Goal: Transaction & Acquisition: Purchase product/service

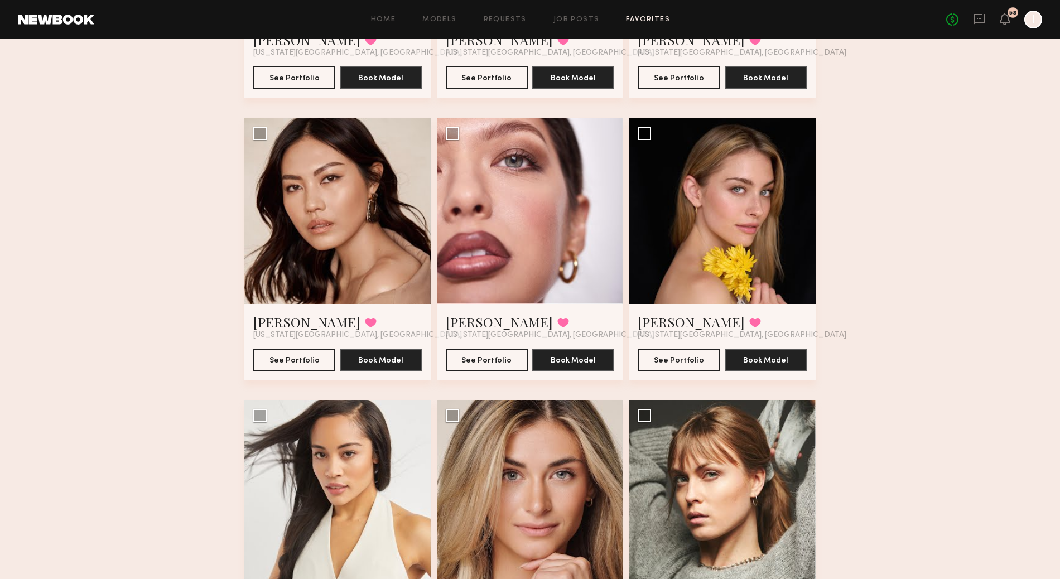
scroll to position [1041, 0]
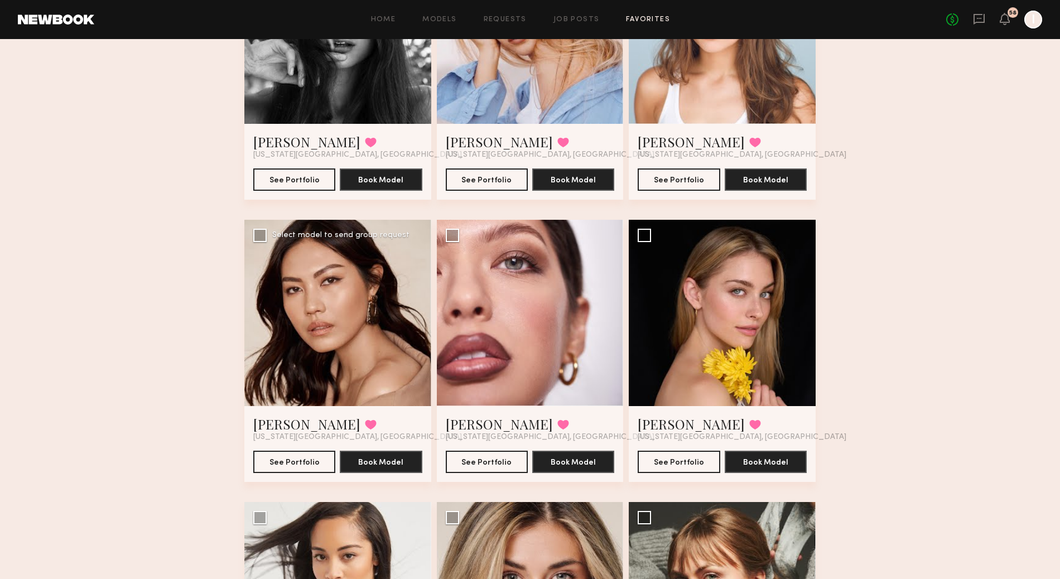
drag, startPoint x: 320, startPoint y: 354, endPoint x: 315, endPoint y: 362, distance: 9.3
click at [167, 331] on div "Favorites Holiday '25 22 Models Share Copy Shareable Link Edit Dzejna H. Favori…" at bounding box center [530, 193] width 1060 height 2351
click at [371, 380] on div at bounding box center [337, 313] width 187 height 187
click at [298, 251] on div at bounding box center [337, 313] width 187 height 187
click at [300, 462] on button "See Portfolio" at bounding box center [294, 461] width 82 height 22
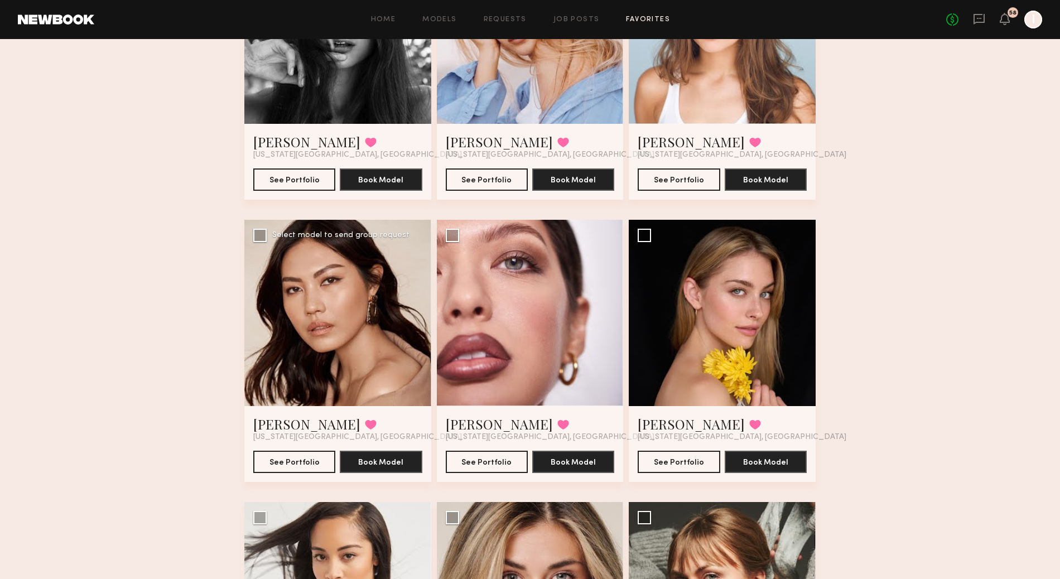
click at [369, 394] on div at bounding box center [337, 313] width 187 height 187
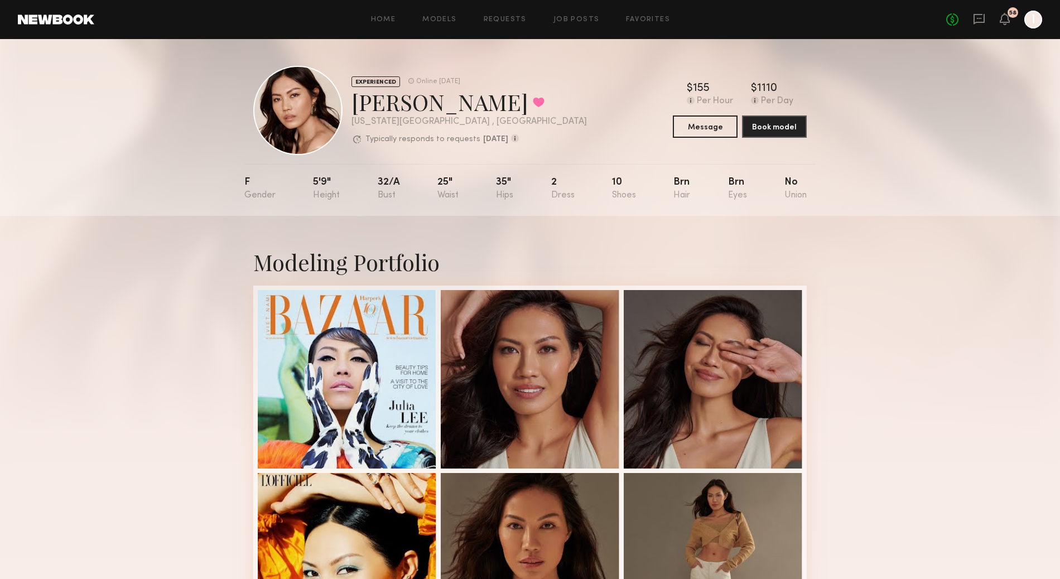
scroll to position [297, 0]
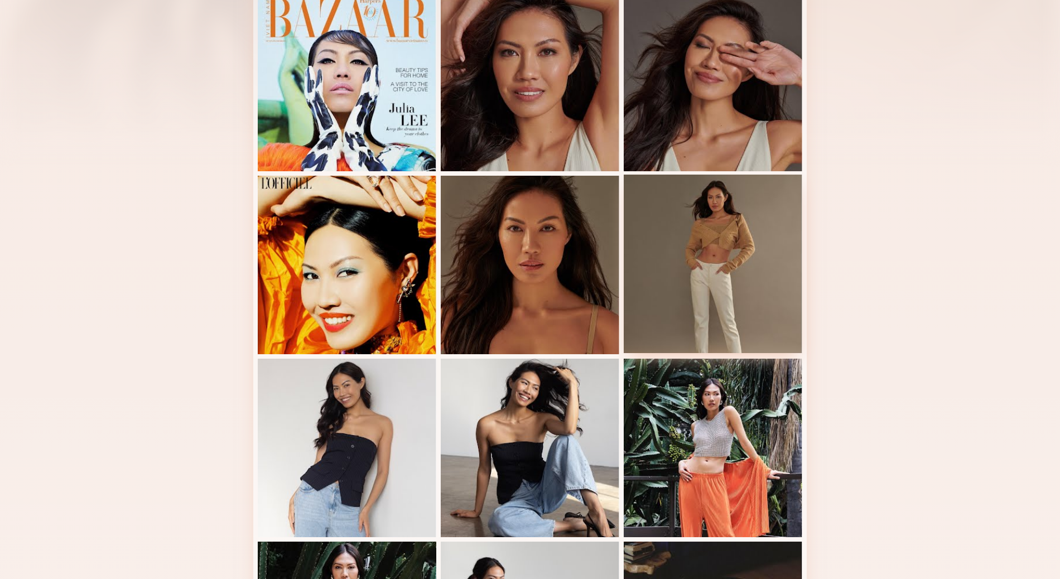
click at [761, 291] on div at bounding box center [713, 264] width 179 height 179
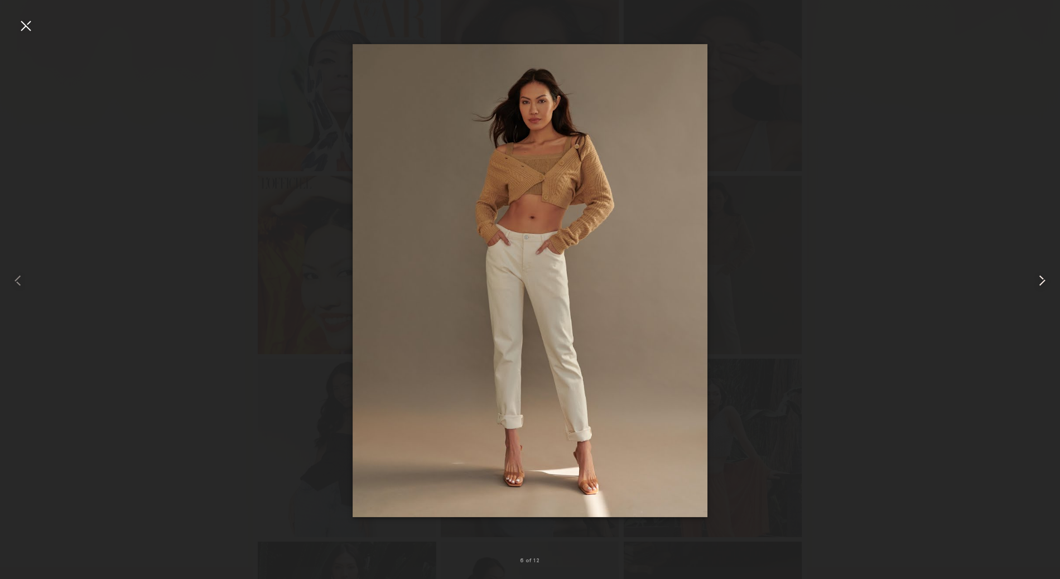
click at [1036, 263] on div at bounding box center [1039, 281] width 42 height 526
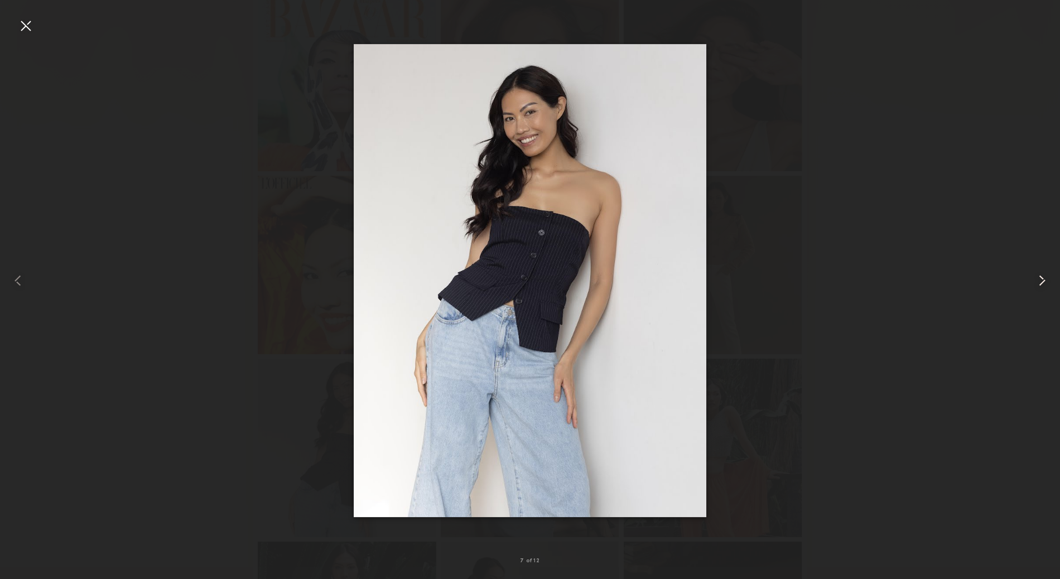
click at [1036, 263] on div at bounding box center [1039, 281] width 42 height 526
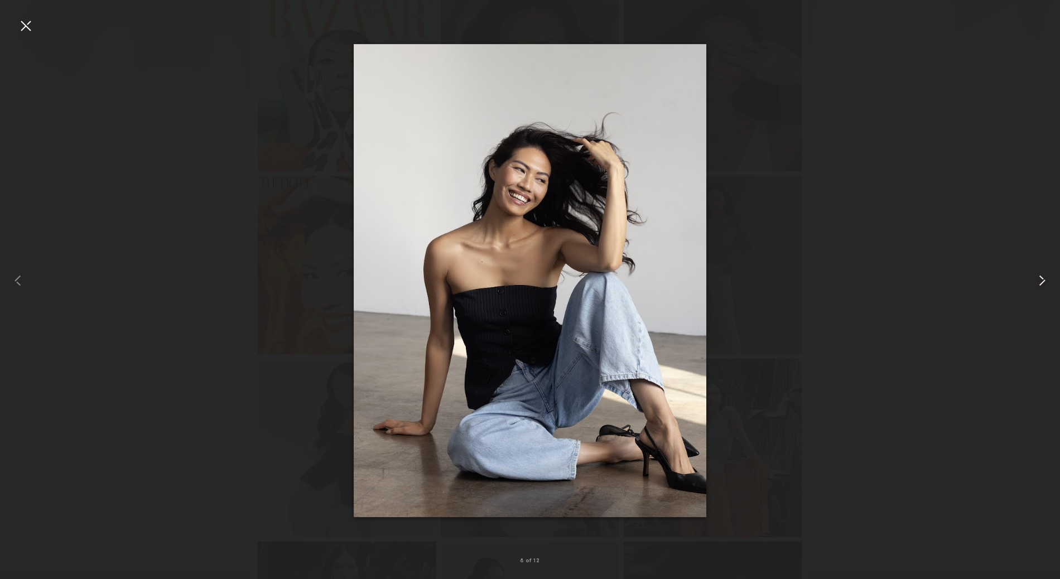
click at [1036, 263] on div at bounding box center [1039, 281] width 42 height 526
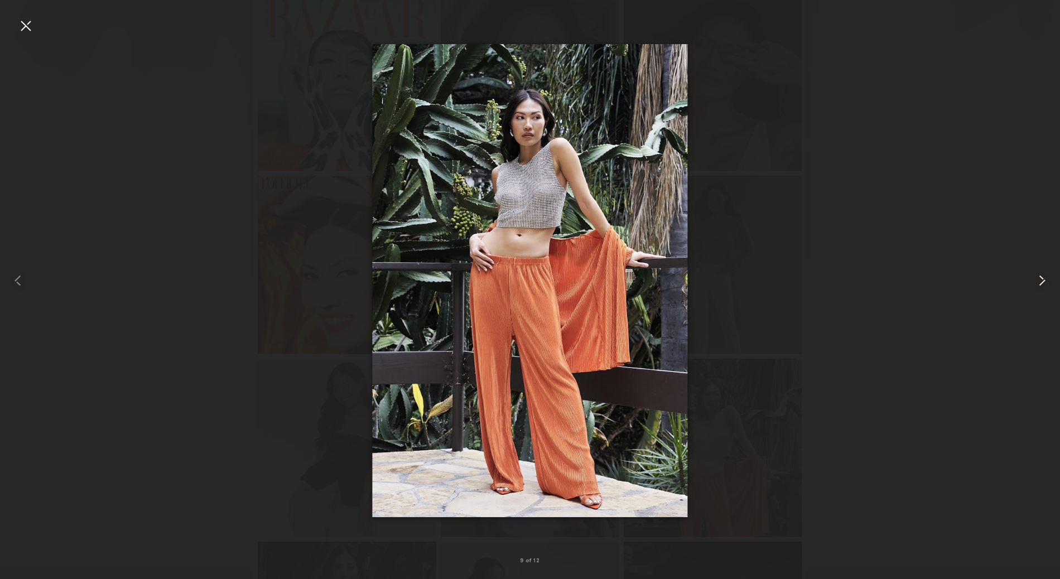
click at [1036, 263] on div at bounding box center [1039, 281] width 42 height 526
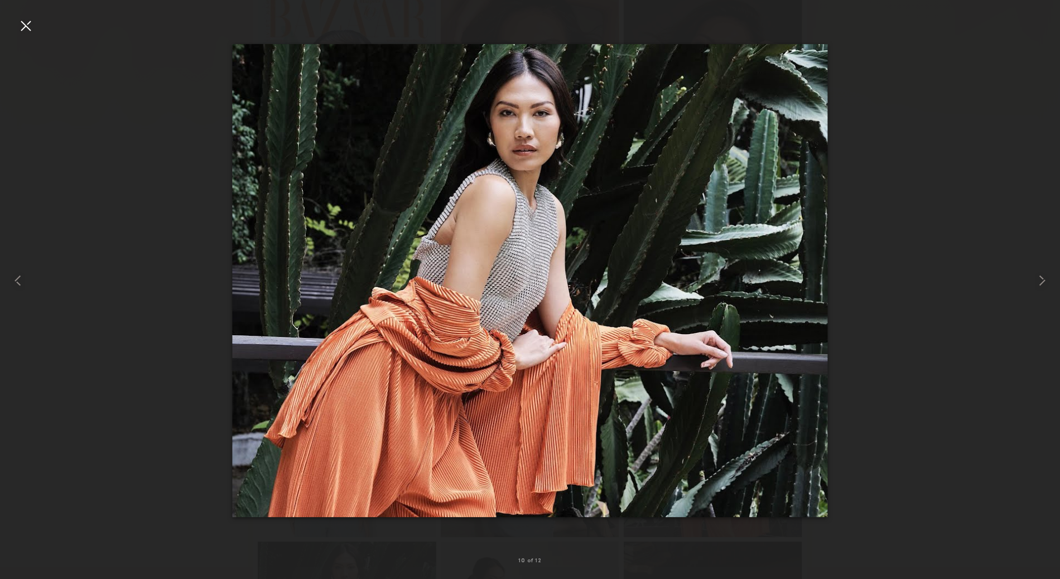
click at [34, 30] on div at bounding box center [26, 26] width 18 height 18
